Goal: Task Accomplishment & Management: Manage account settings

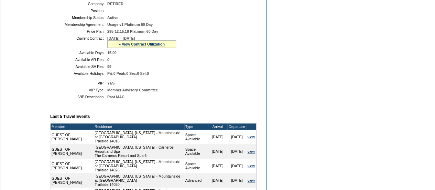
scroll to position [153, 0]
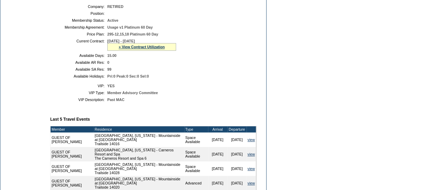
click at [147, 51] on div "» View Contract Utilization" at bounding box center [141, 47] width 69 height 8
click at [146, 49] on link "» View Contract Utilization" at bounding box center [142, 47] width 46 height 4
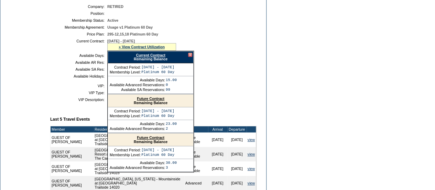
click at [151, 57] on link "Current Contract" at bounding box center [150, 55] width 29 height 4
click at [190, 57] on div at bounding box center [190, 55] width 4 height 4
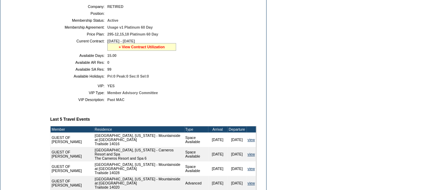
click at [156, 49] on link "» View Contract Utilization" at bounding box center [142, 47] width 46 height 4
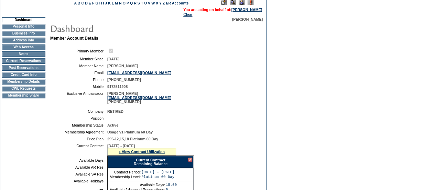
scroll to position [48, 0]
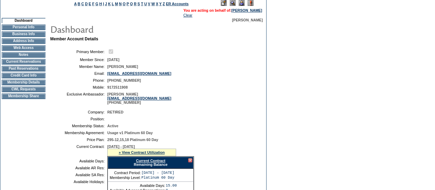
click at [29, 85] on td "Membership Details" at bounding box center [24, 82] width 44 height 6
